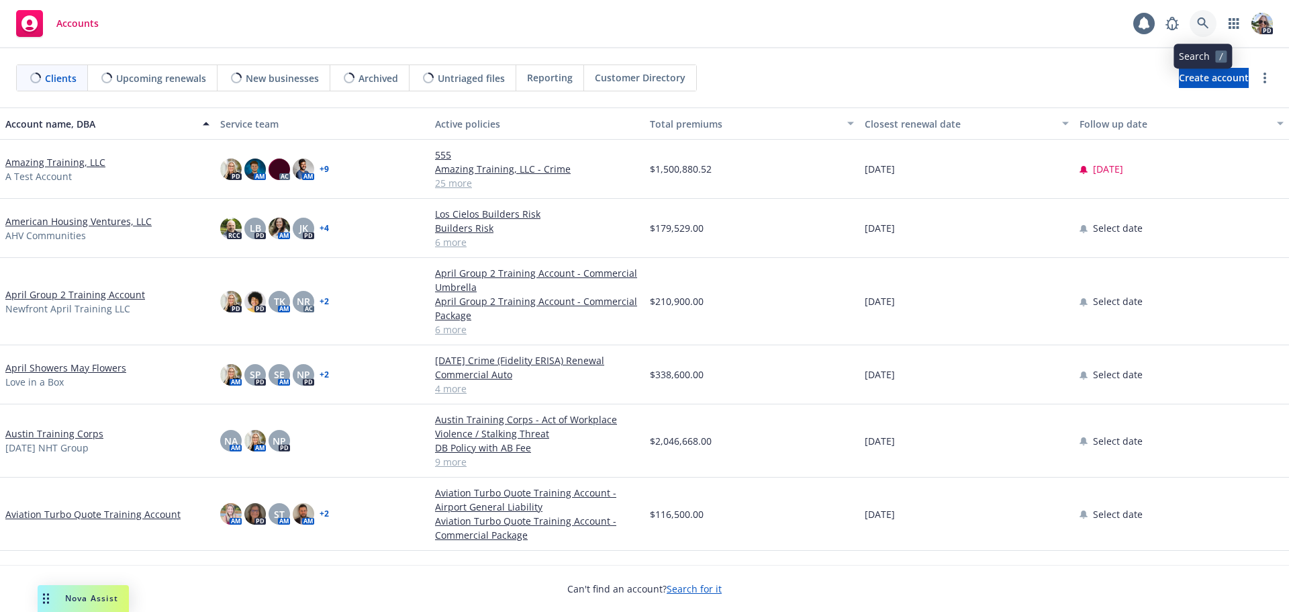
click at [1199, 17] on icon at bounding box center [1203, 23] width 12 height 12
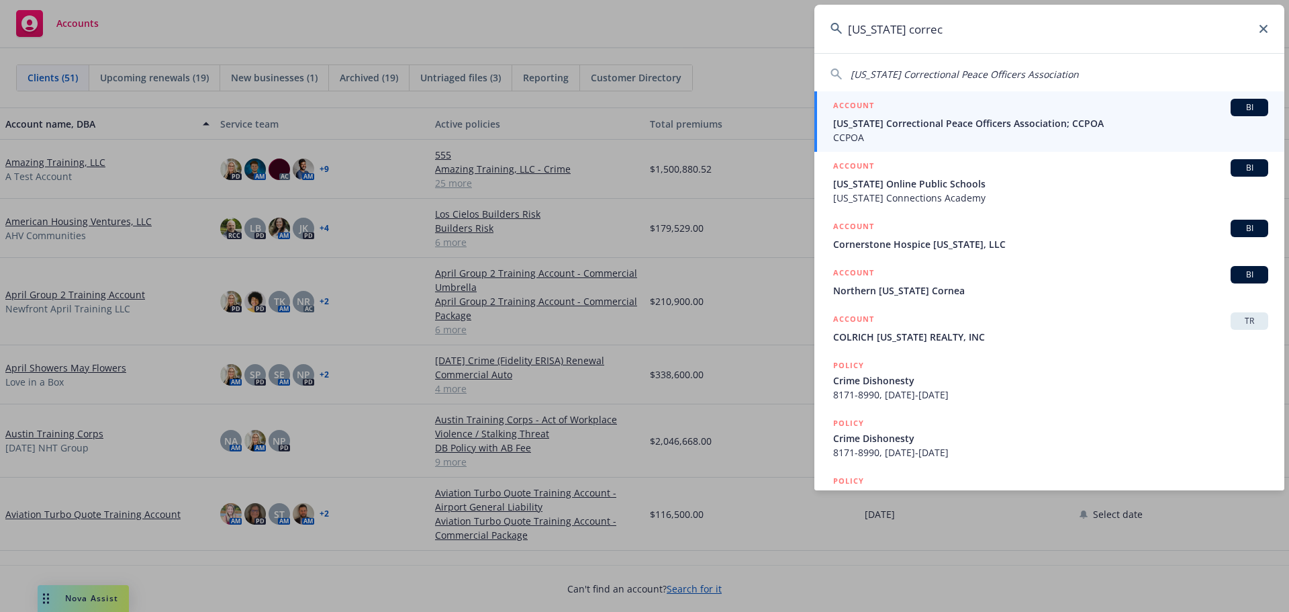
type input "california correc"
click at [906, 123] on span "California Correctional Peace Officers Association; CCPOA" at bounding box center [1050, 123] width 435 height 14
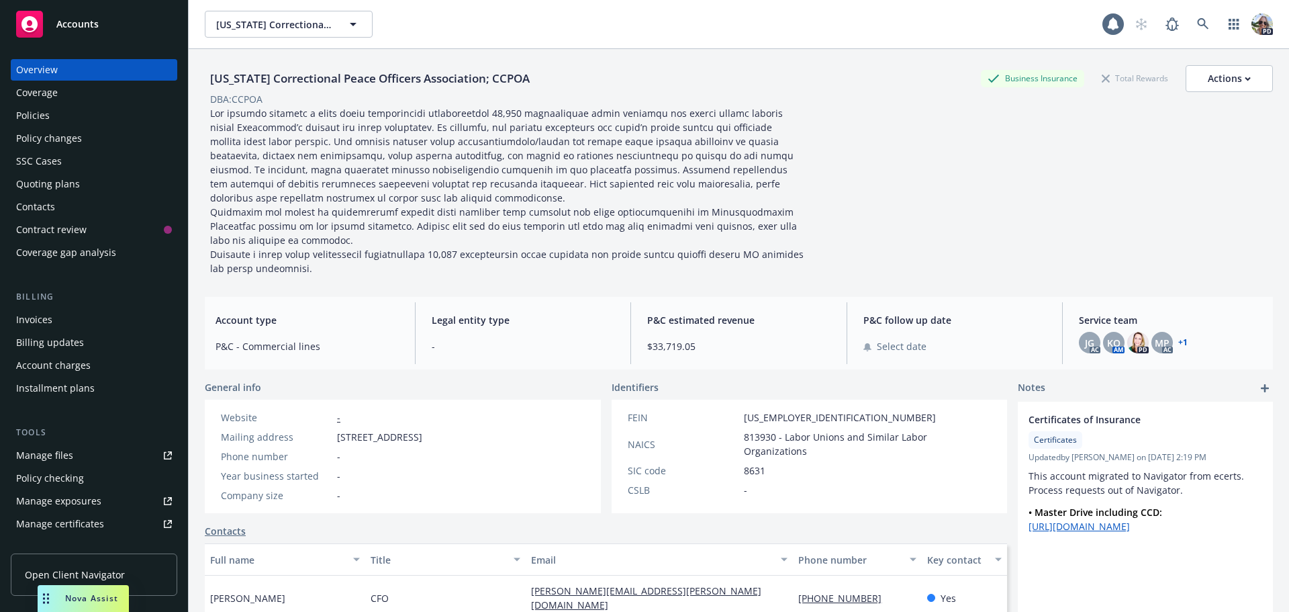
click at [30, 113] on div "Policies" at bounding box center [33, 115] width 34 height 21
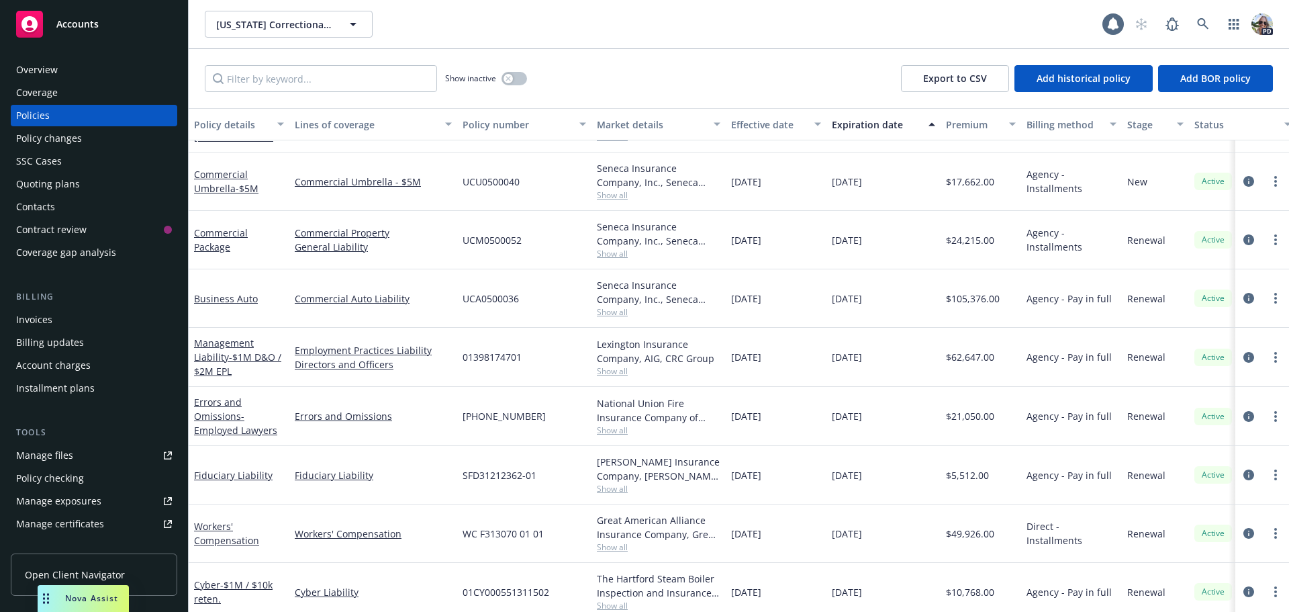
scroll to position [137, 0]
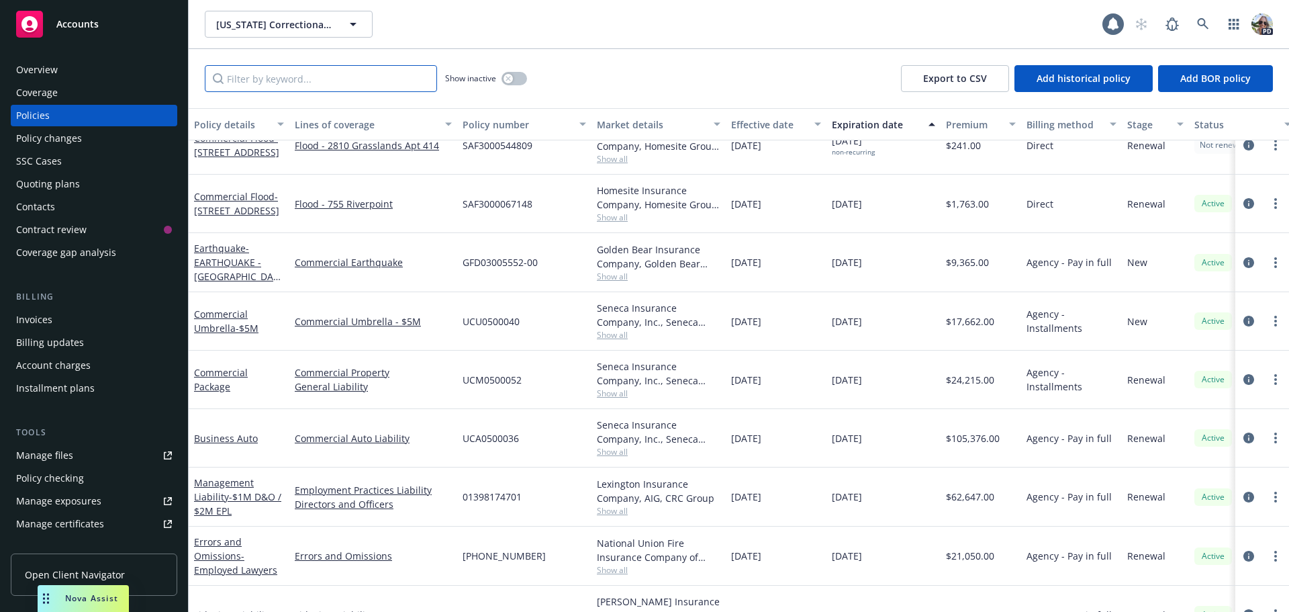
click at [271, 82] on input "Filter by keyword..." at bounding box center [321, 78] width 232 height 27
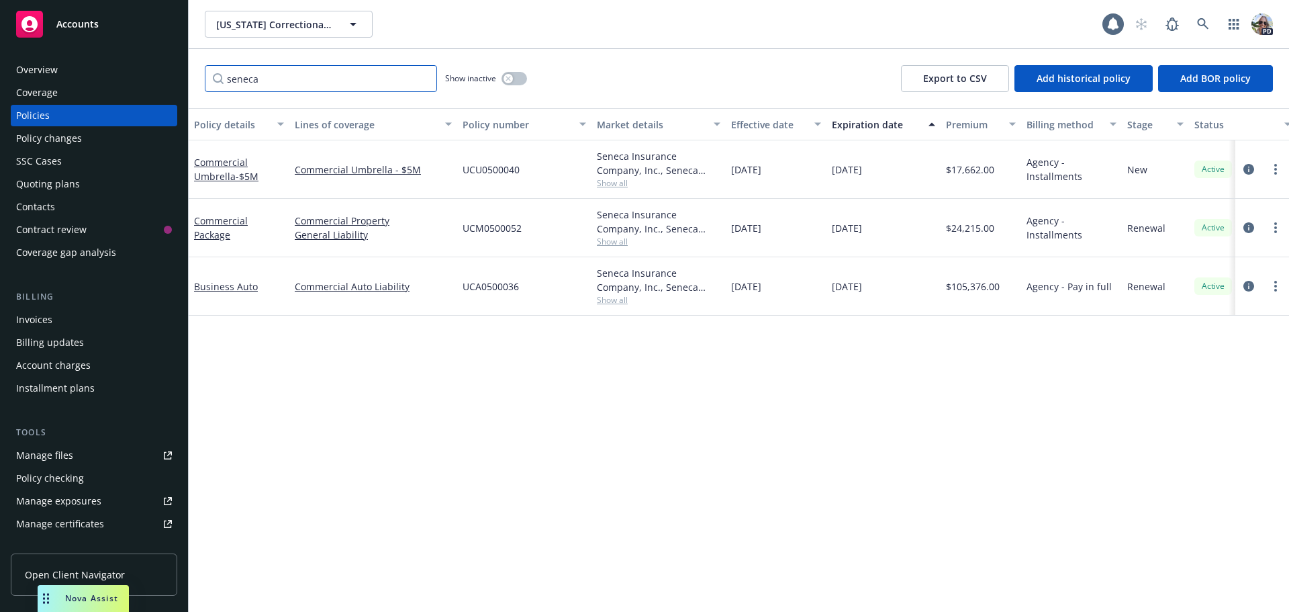
scroll to position [0, 0]
type input "seneca"
click at [32, 140] on div "Policy changes" at bounding box center [49, 138] width 66 height 21
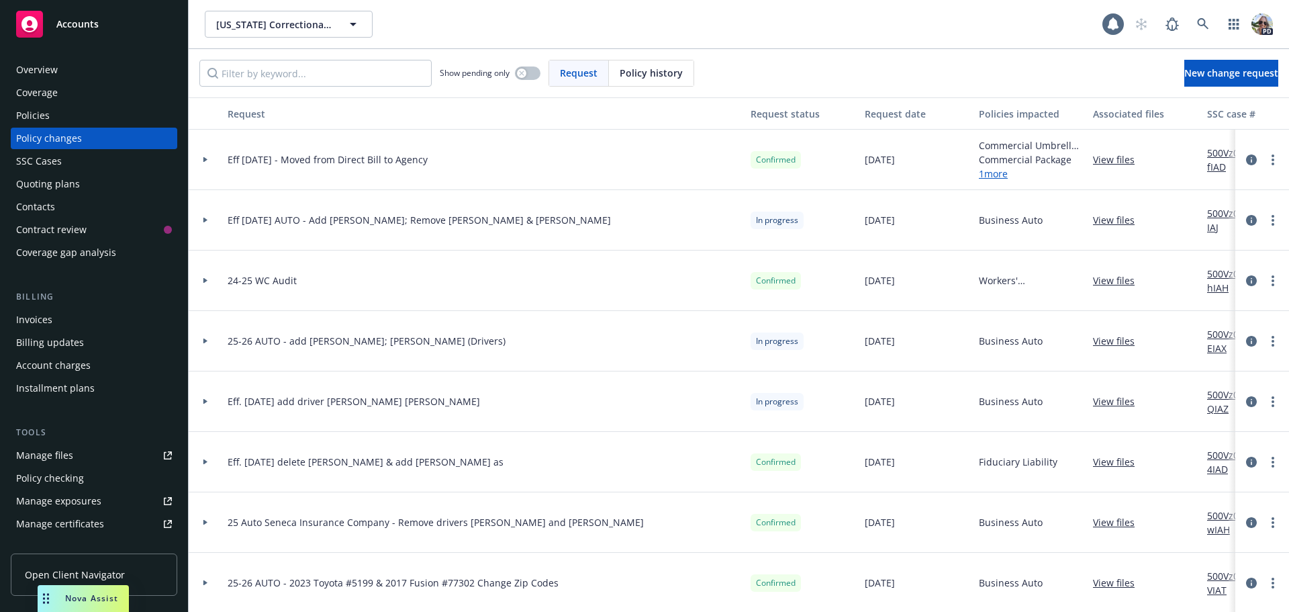
click at [36, 113] on div "Policies" at bounding box center [33, 115] width 34 height 21
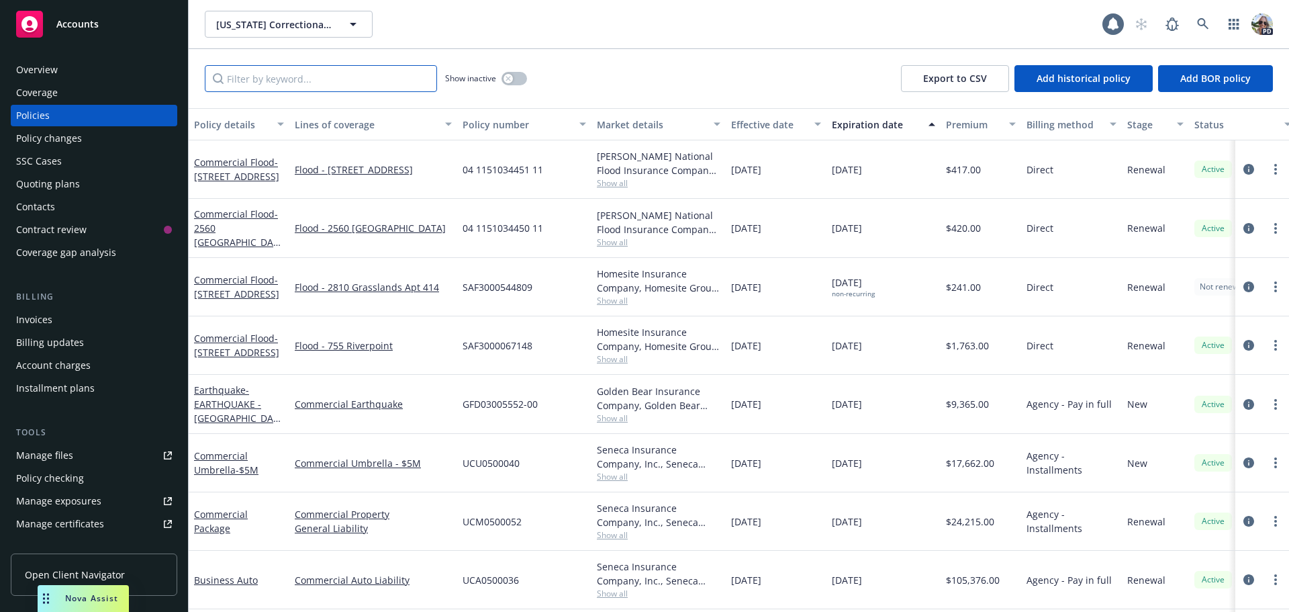
click at [241, 85] on input "Filter by keyword..." at bounding box center [321, 78] width 232 height 27
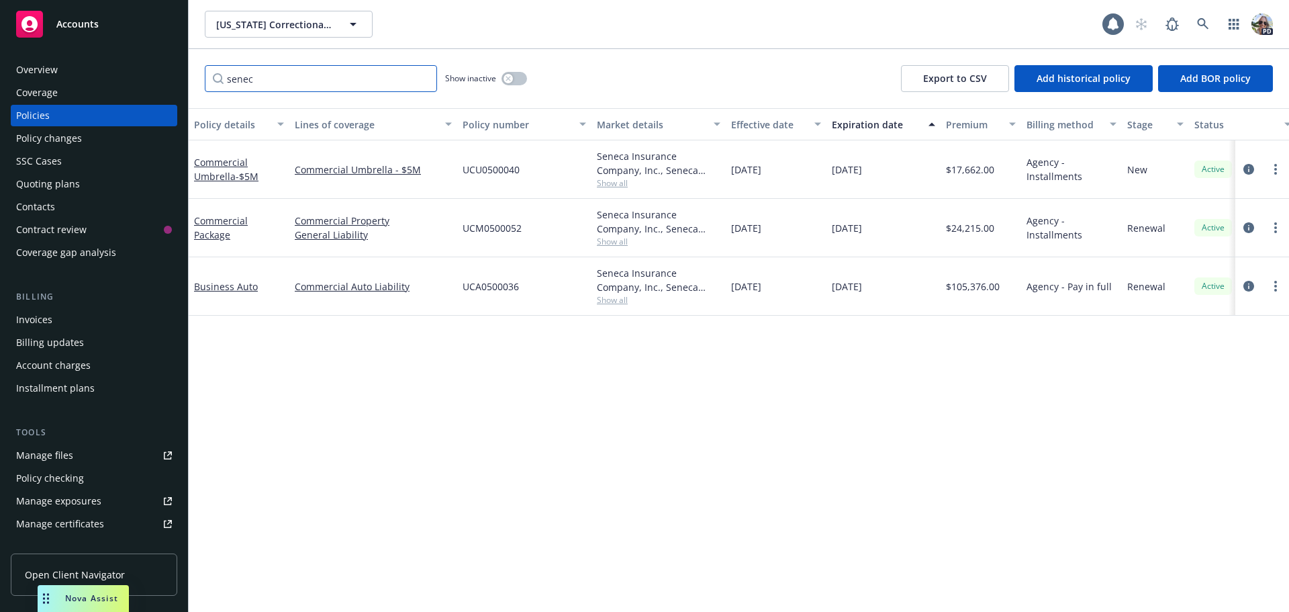
type input "senec"
drag, startPoint x: 998, startPoint y: 171, endPoint x: 951, endPoint y: 170, distance: 47.0
click at [951, 170] on div "$17,662.00" at bounding box center [981, 169] width 81 height 58
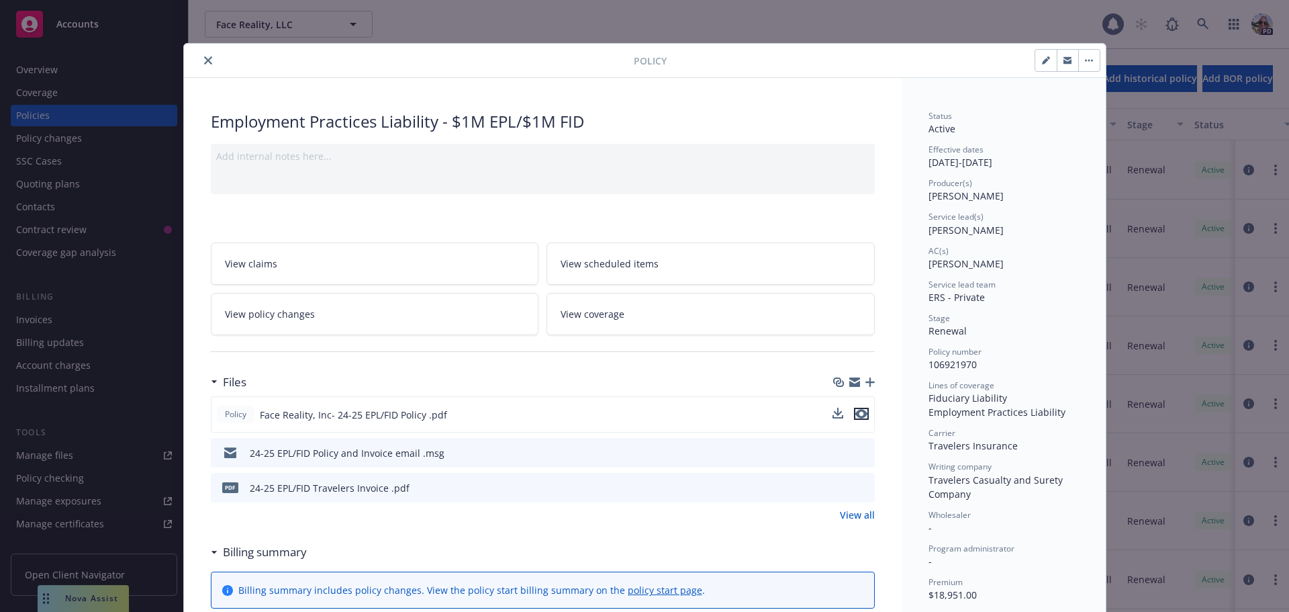
click at [861, 414] on icon "preview file" at bounding box center [861, 413] width 12 height 9
click at [858, 481] on button at bounding box center [863, 488] width 12 height 14
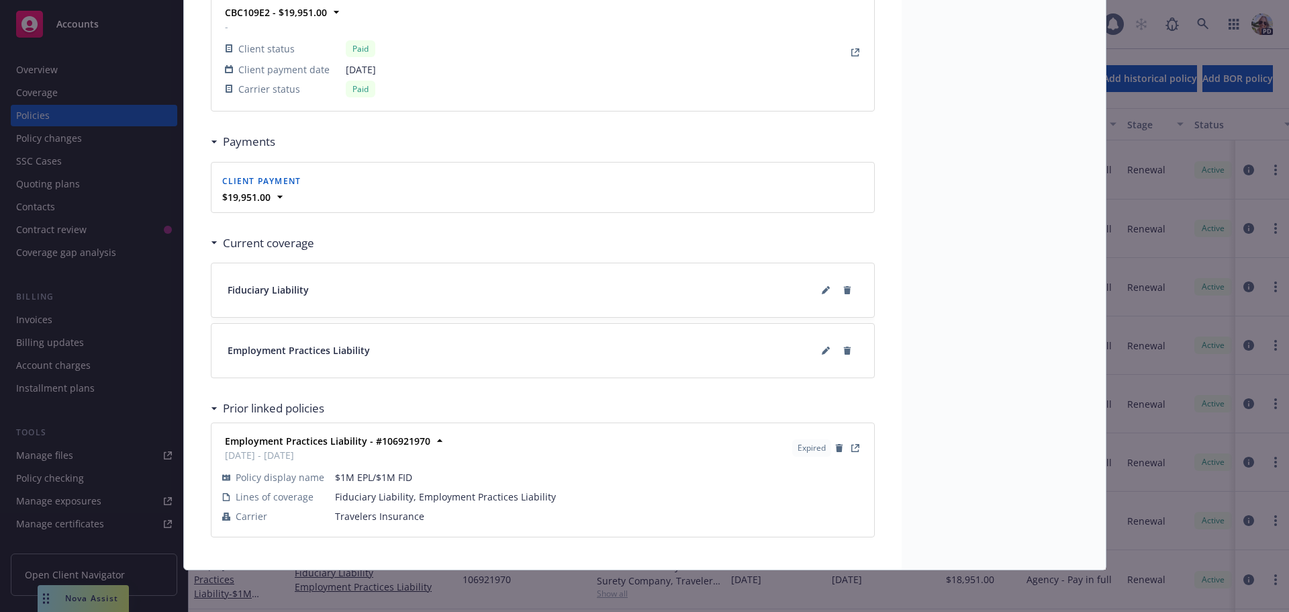
scroll to position [1186, 0]
type input "$37,902.00"
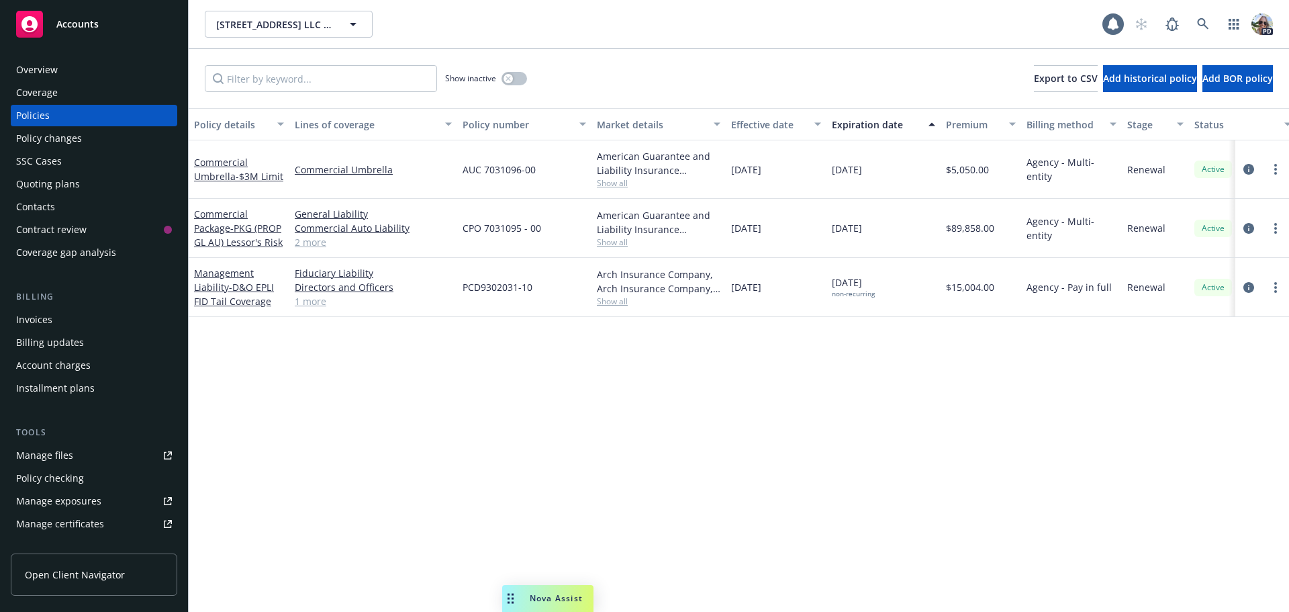
click at [24, 320] on div "Invoices" at bounding box center [34, 319] width 36 height 21
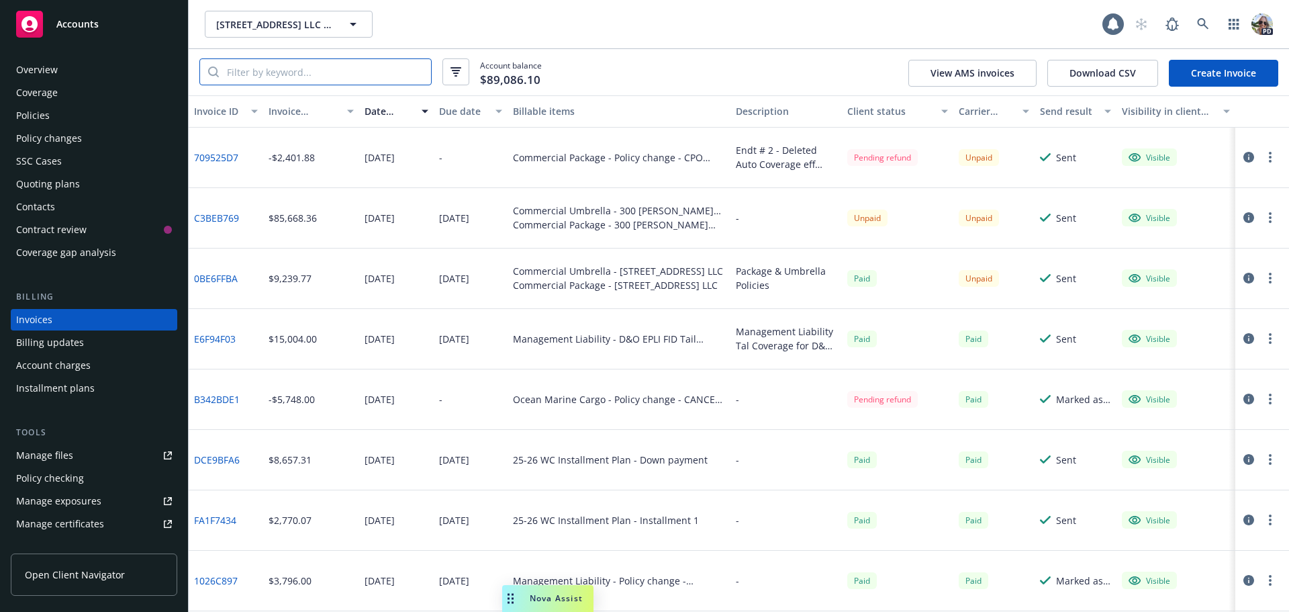
click at [314, 68] on input "search" at bounding box center [325, 72] width 212 height 26
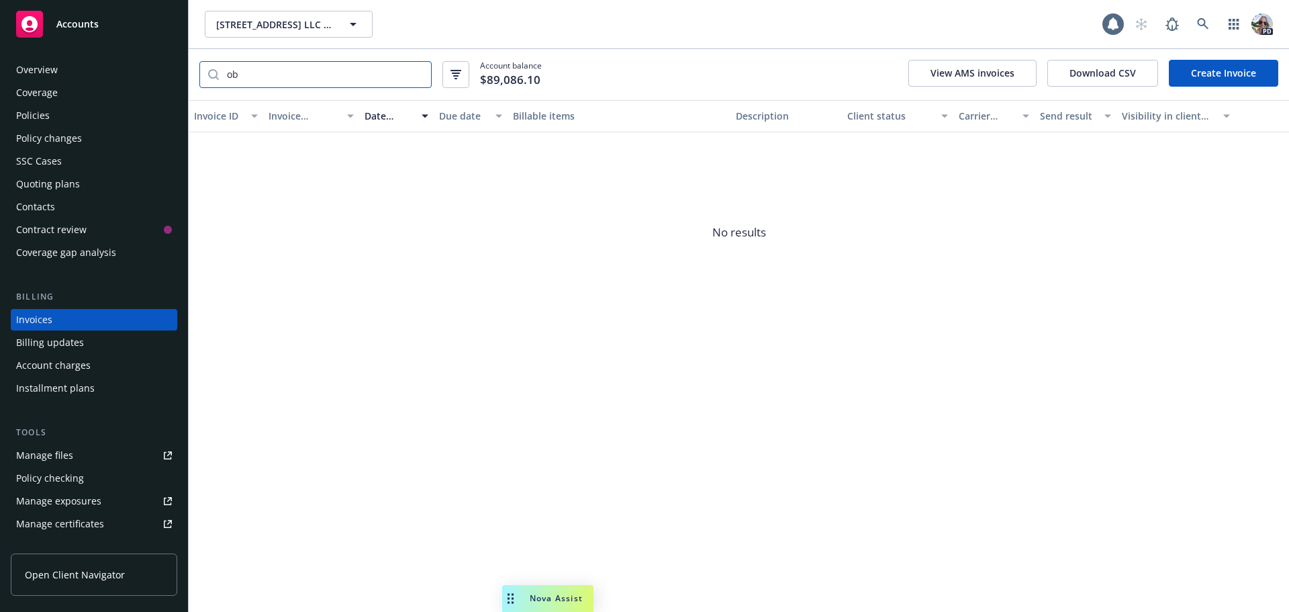
type input "o"
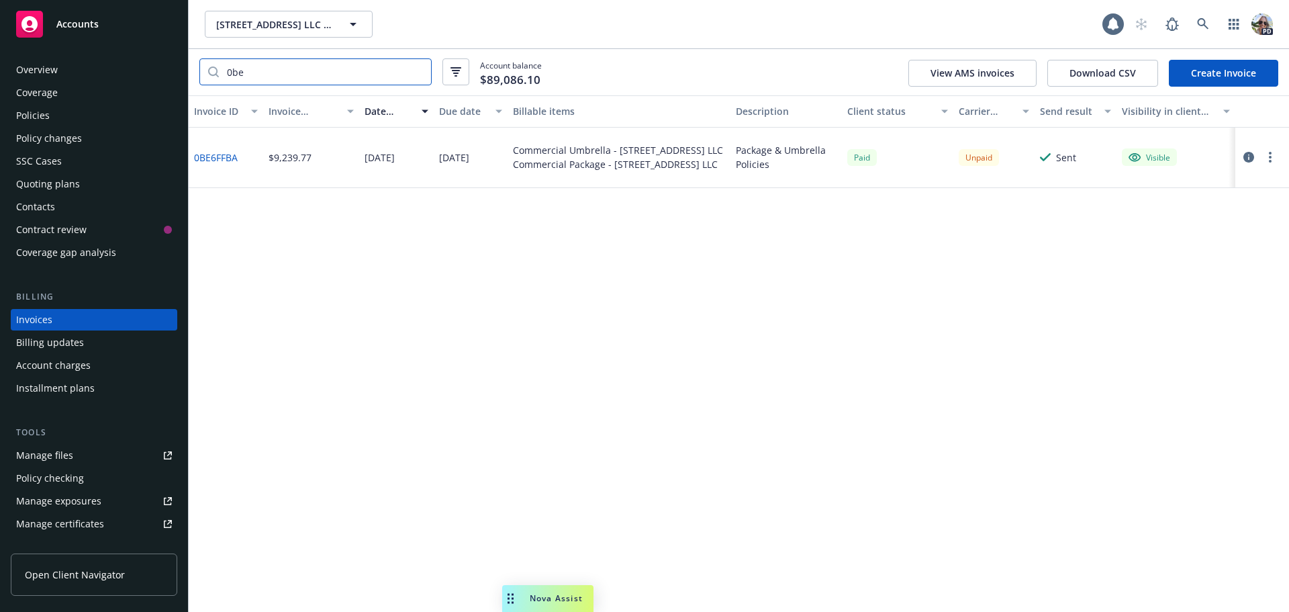
drag, startPoint x: 252, startPoint y: 71, endPoint x: 191, endPoint y: 73, distance: 60.5
click at [191, 73] on div "0be Account balance $89,086.10 View AMS invoices Download CSV Create Invoice" at bounding box center [739, 72] width 1101 height 46
type input "C3BE"
click at [1250, 158] on icon "button" at bounding box center [1249, 157] width 11 height 11
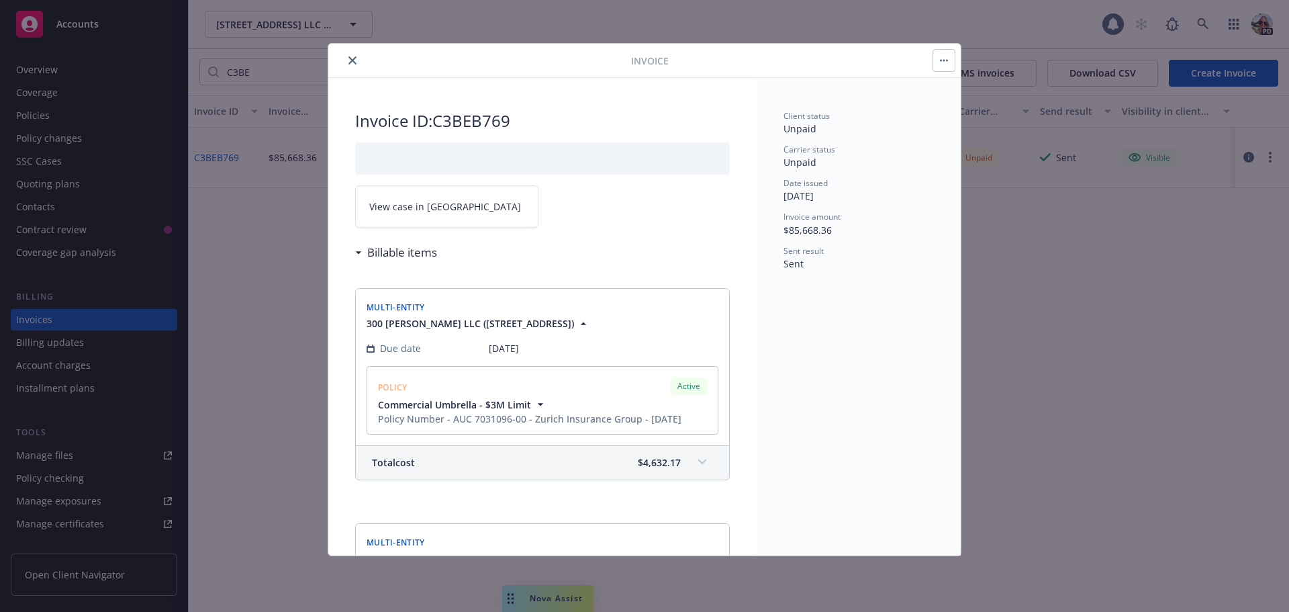
click at [387, 207] on span "View case in [GEOGRAPHIC_DATA]" at bounding box center [445, 206] width 152 height 14
